Goal: Information Seeking & Learning: Learn about a topic

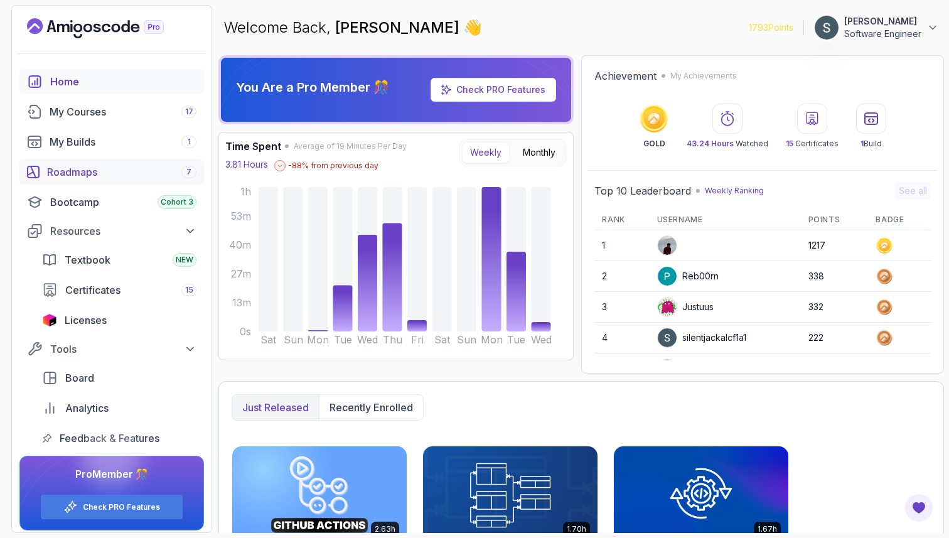
click at [75, 170] on div "Roadmaps 7" at bounding box center [121, 171] width 149 height 15
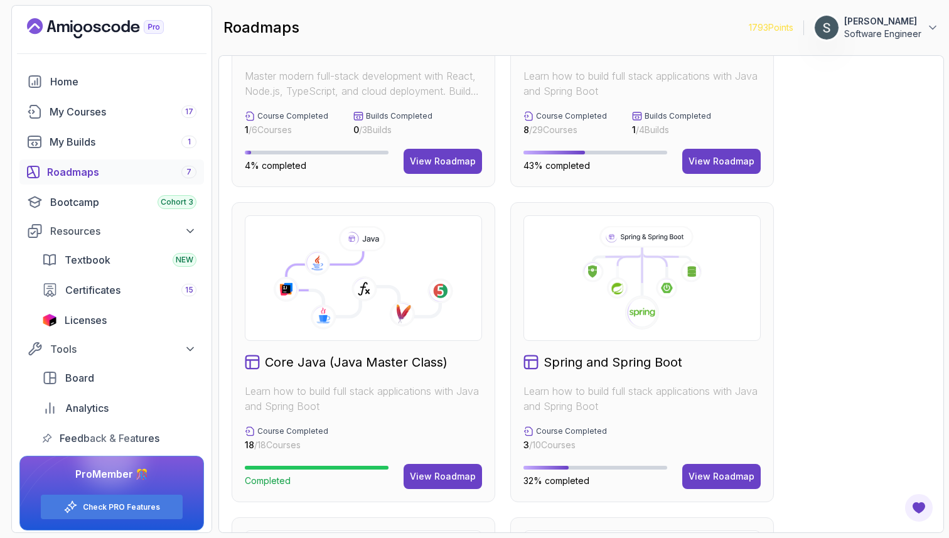
scroll to position [217, 0]
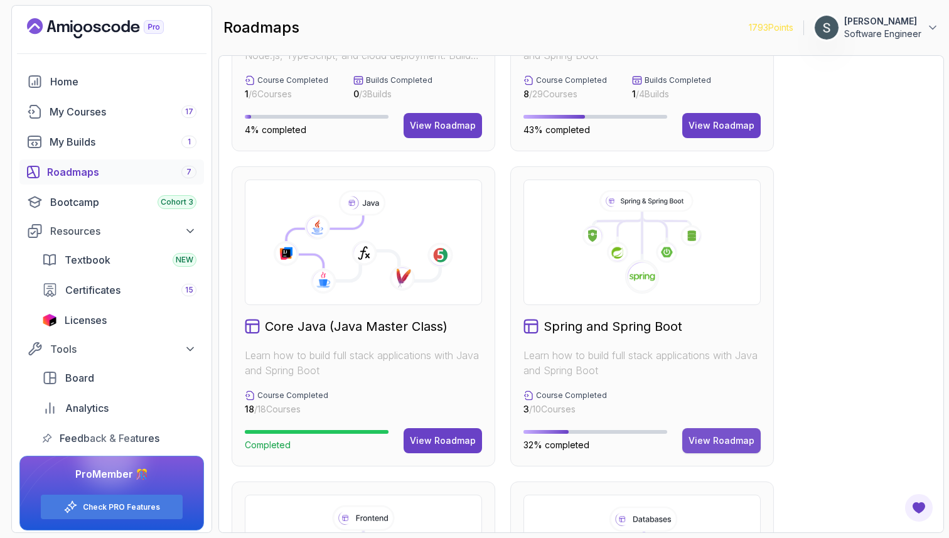
click at [728, 435] on div "View Roadmap" at bounding box center [721, 440] width 66 height 13
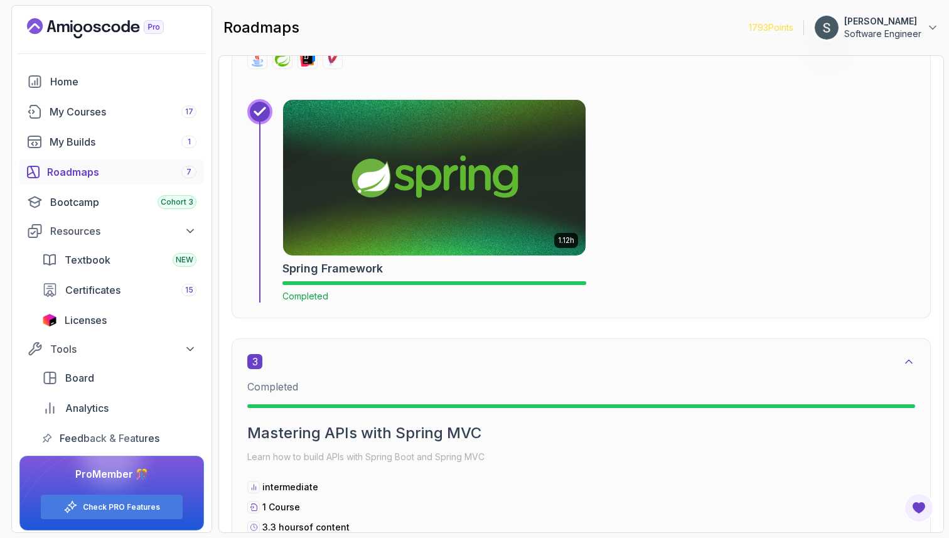
scroll to position [1071, 0]
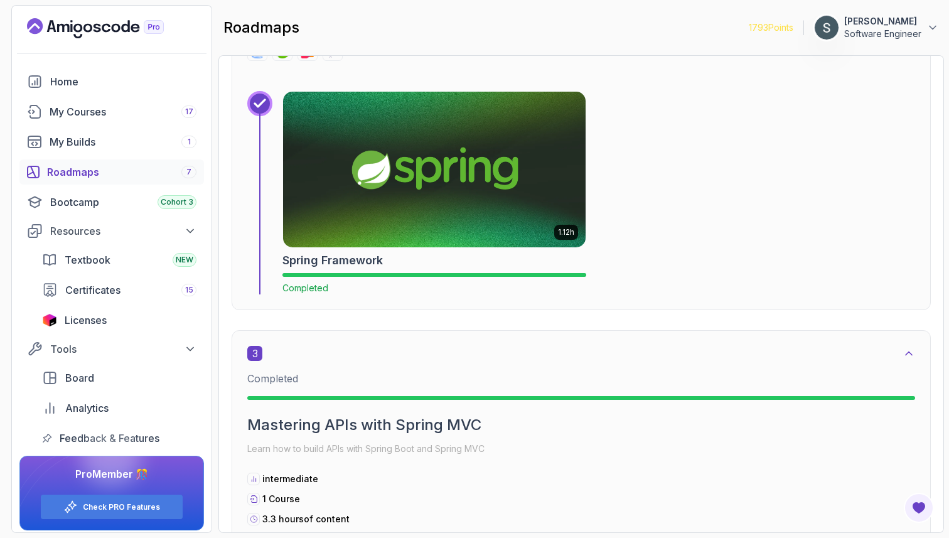
click at [449, 213] on img at bounding box center [433, 169] width 317 height 163
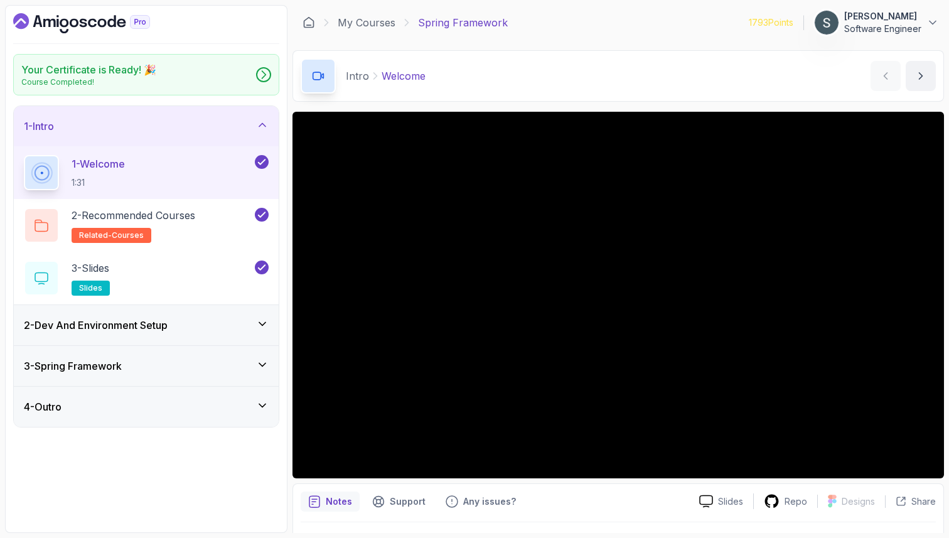
click at [122, 360] on h3 "3 - Spring Framework" at bounding box center [73, 365] width 98 height 15
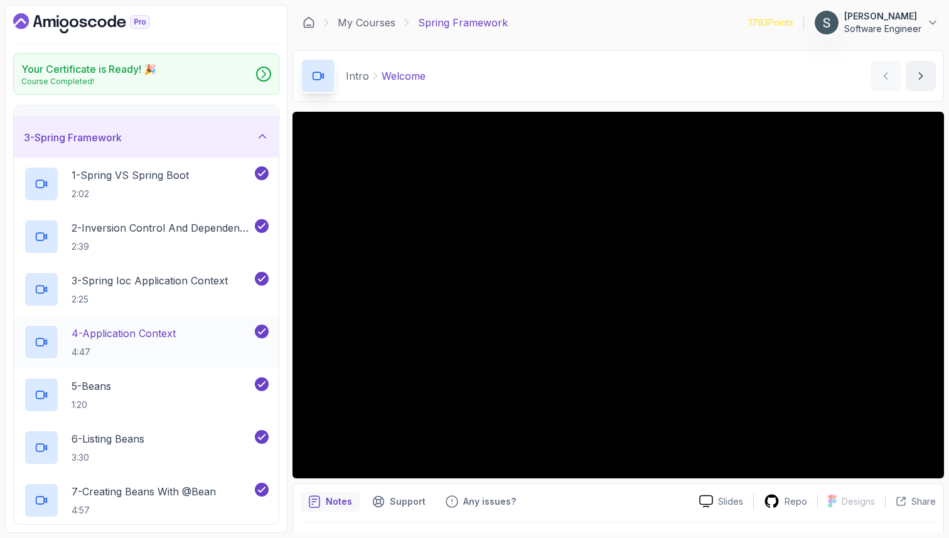
scroll to position [86, 0]
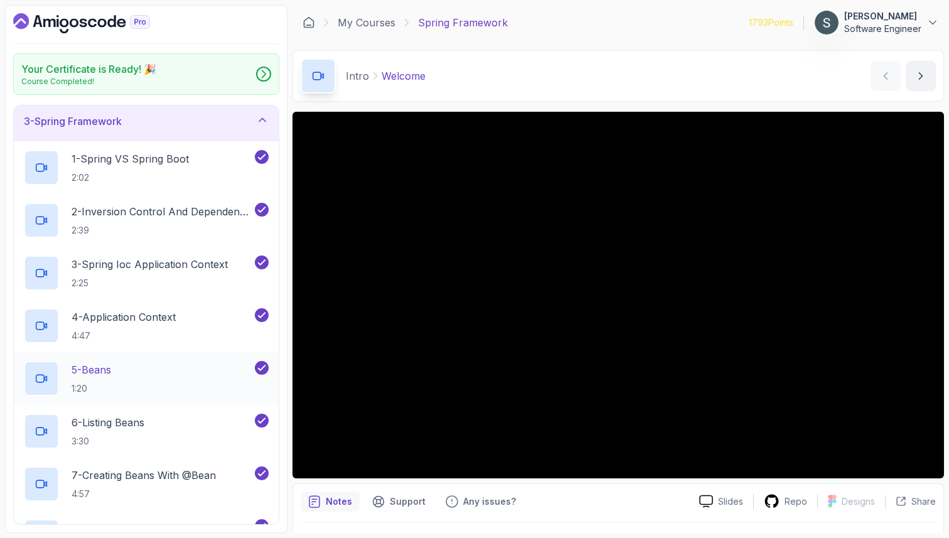
click at [132, 373] on div "5 - Beans 1:20" at bounding box center [138, 378] width 228 height 35
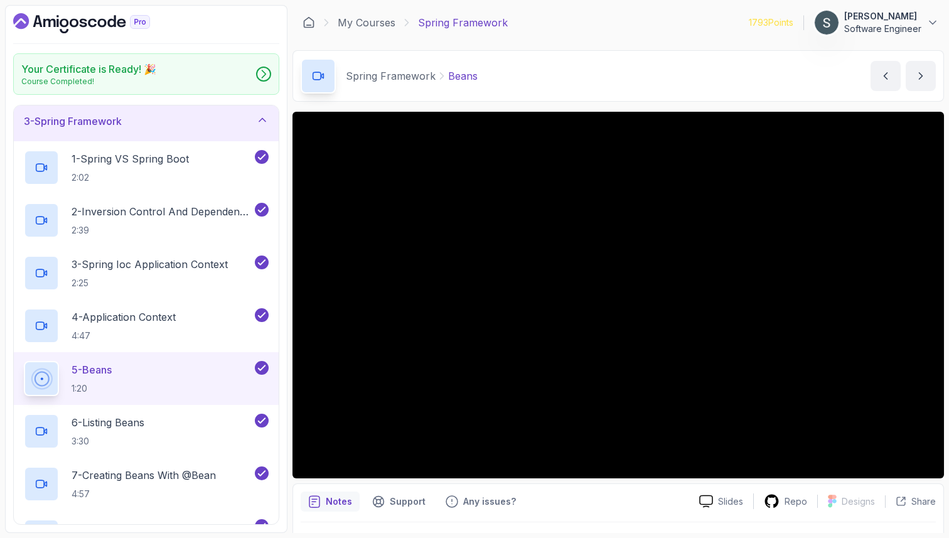
scroll to position [217, 0]
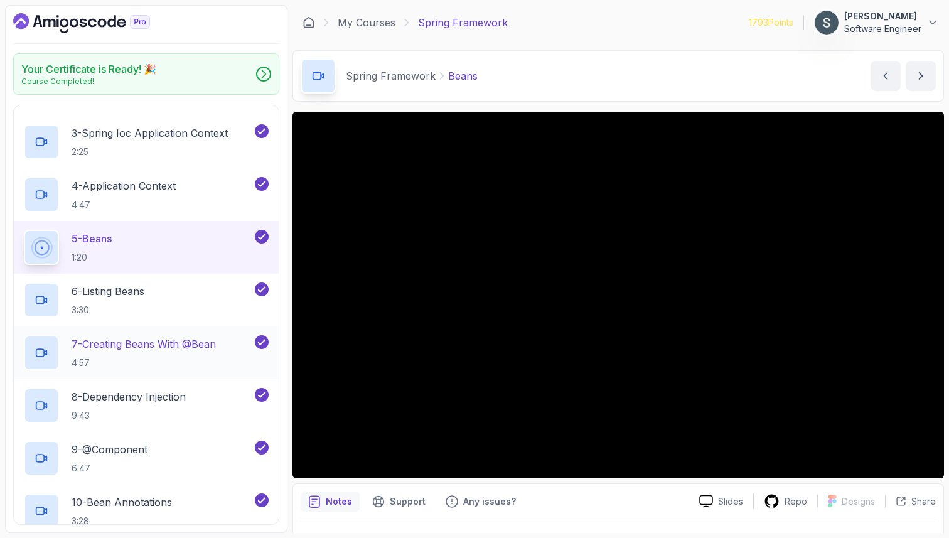
click at [107, 353] on h2 "7 - Creating Beans With @Bean 4:57" at bounding box center [144, 352] width 144 height 33
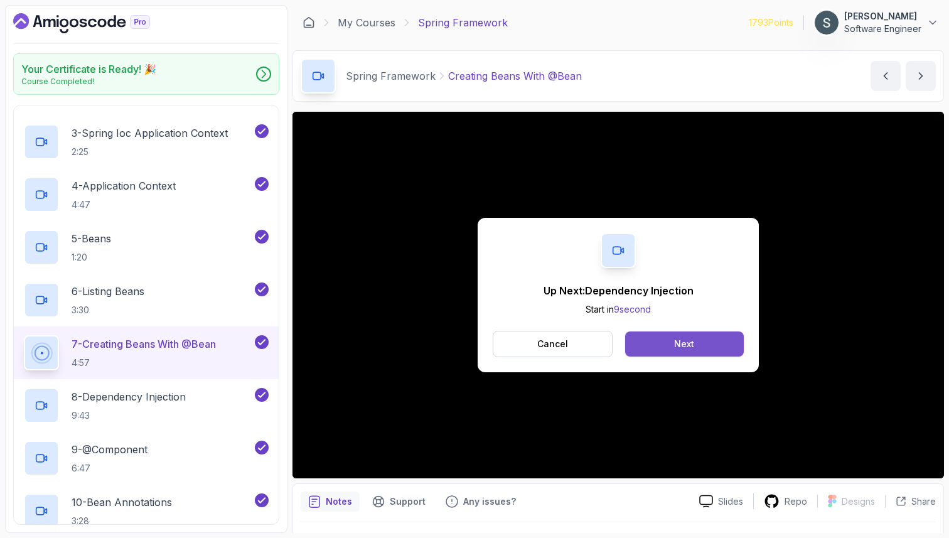
click at [715, 341] on button "Next" at bounding box center [684, 343] width 119 height 25
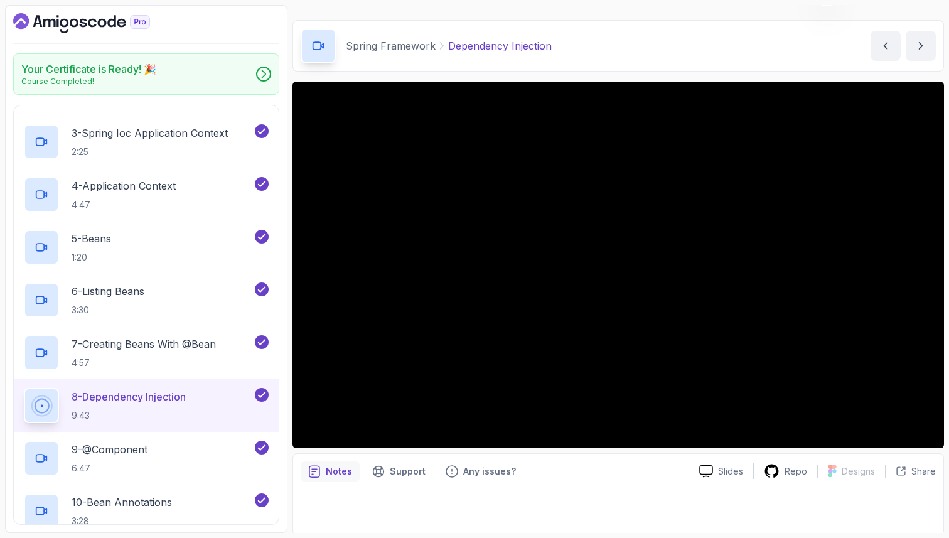
scroll to position [33, 0]
